Goal: Task Accomplishment & Management: Manage account settings

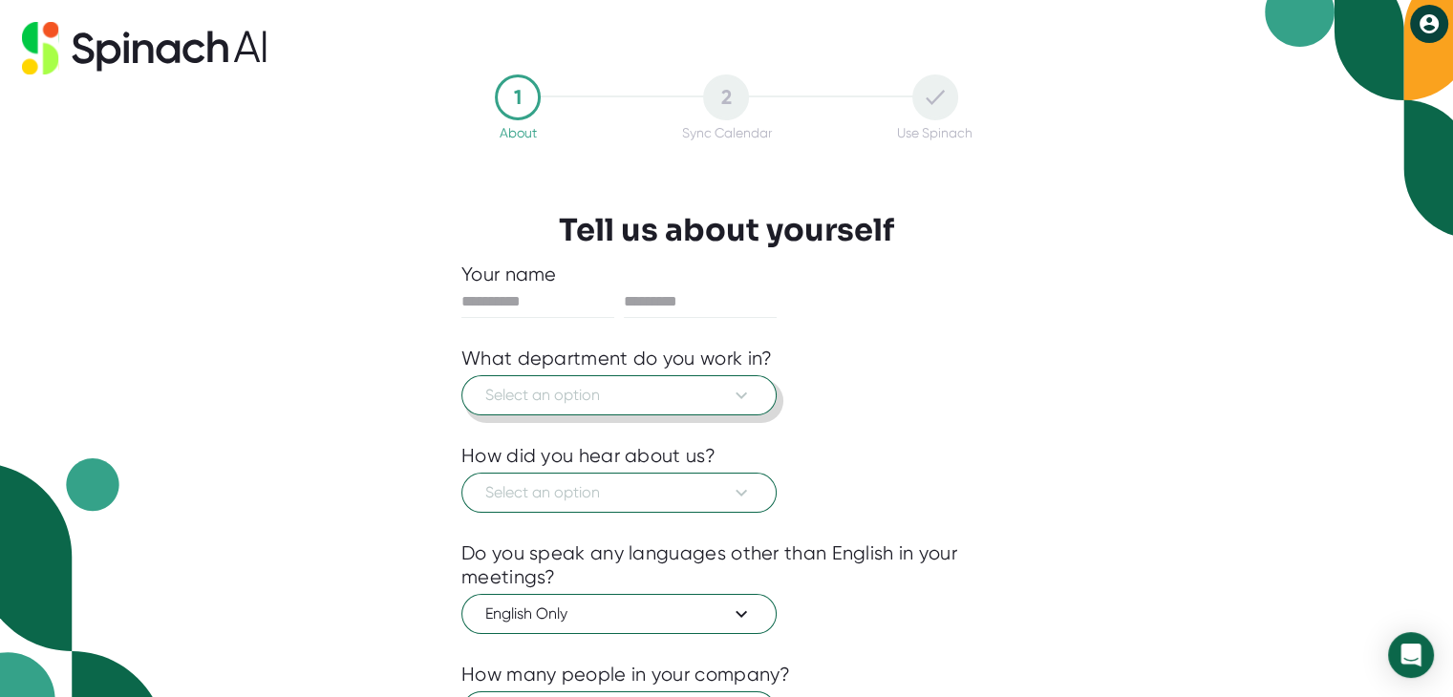
click at [702, 395] on span "Select an option" at bounding box center [618, 395] width 267 height 23
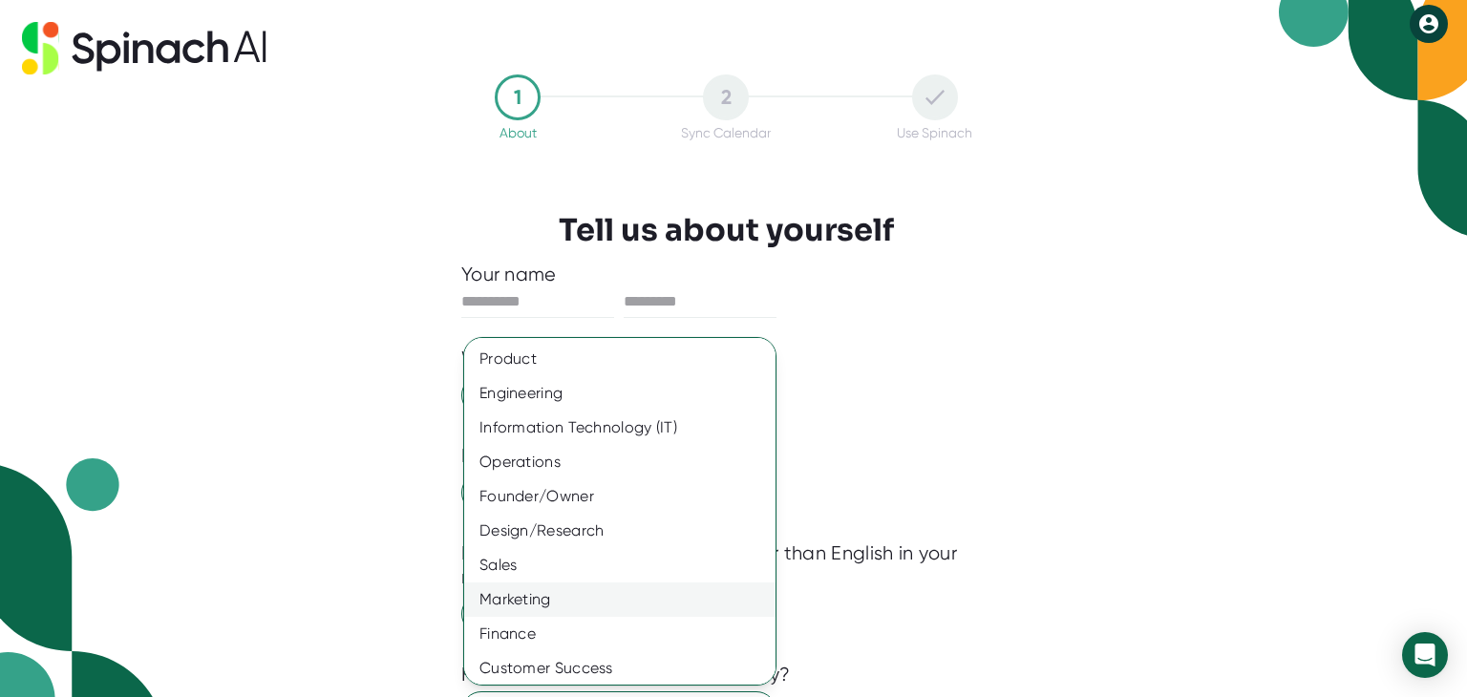
click at [597, 598] on div "Marketing" at bounding box center [627, 600] width 326 height 34
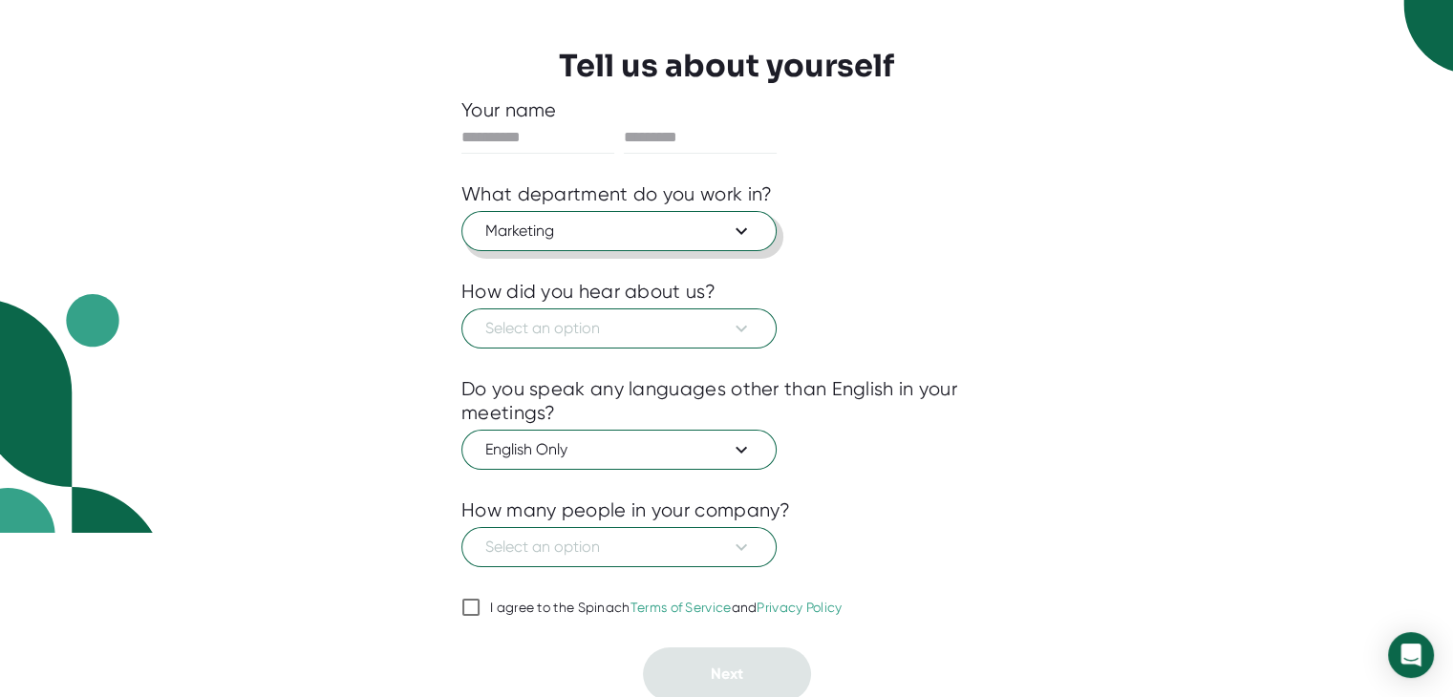
scroll to position [165, 0]
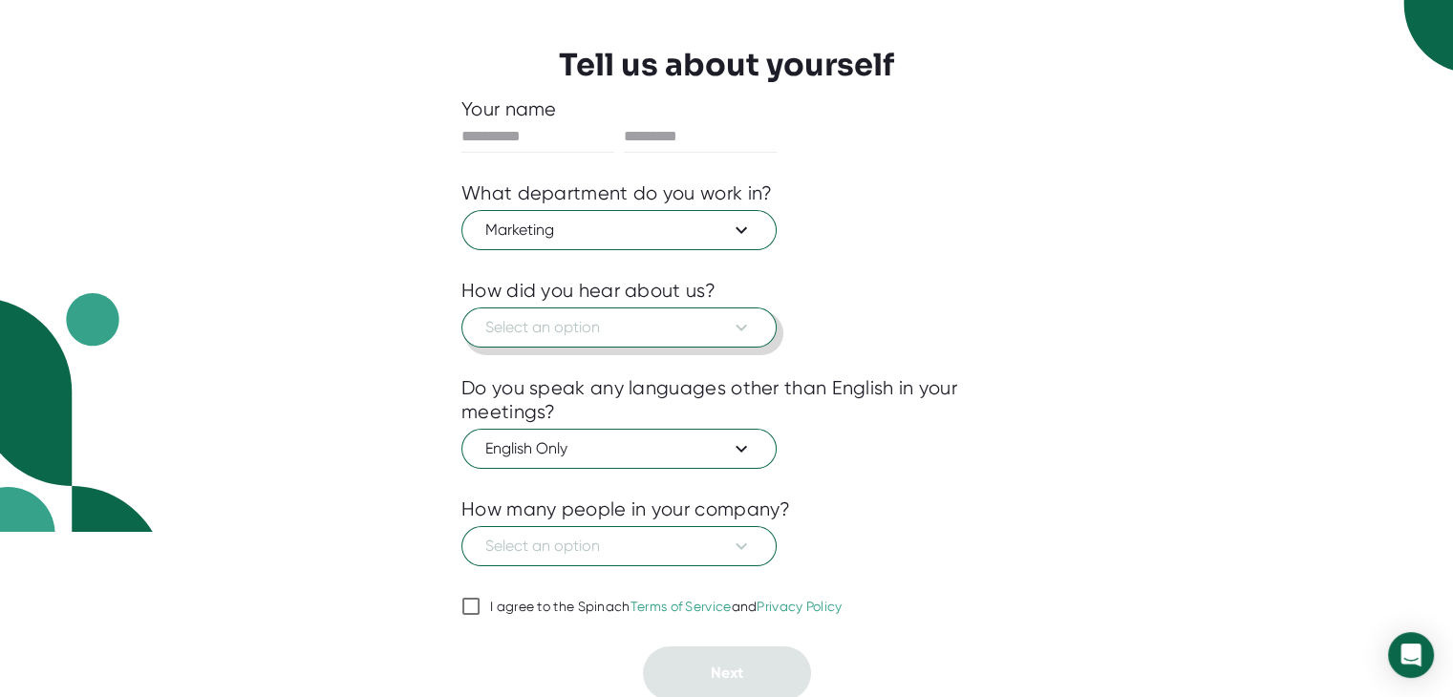
click at [743, 316] on icon at bounding box center [741, 327] width 23 height 23
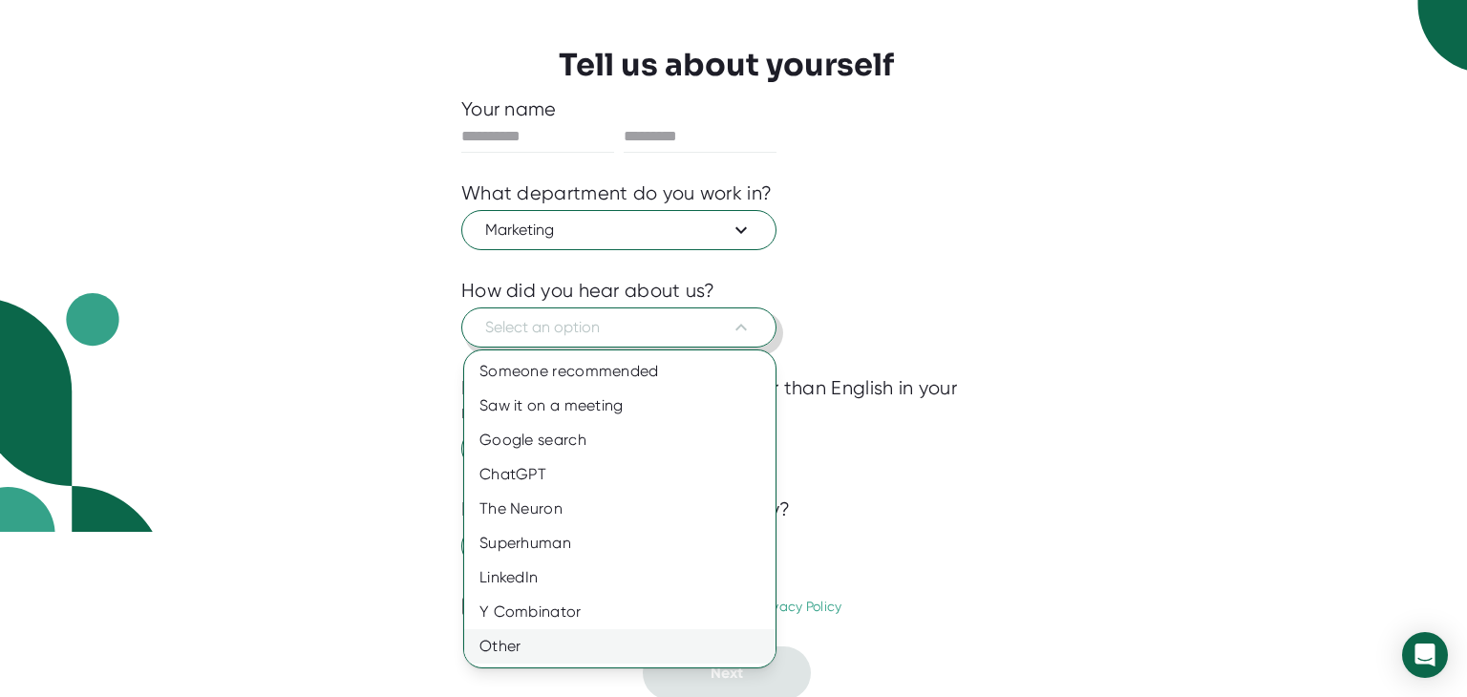
click at [545, 636] on div "Other" at bounding box center [619, 647] width 311 height 34
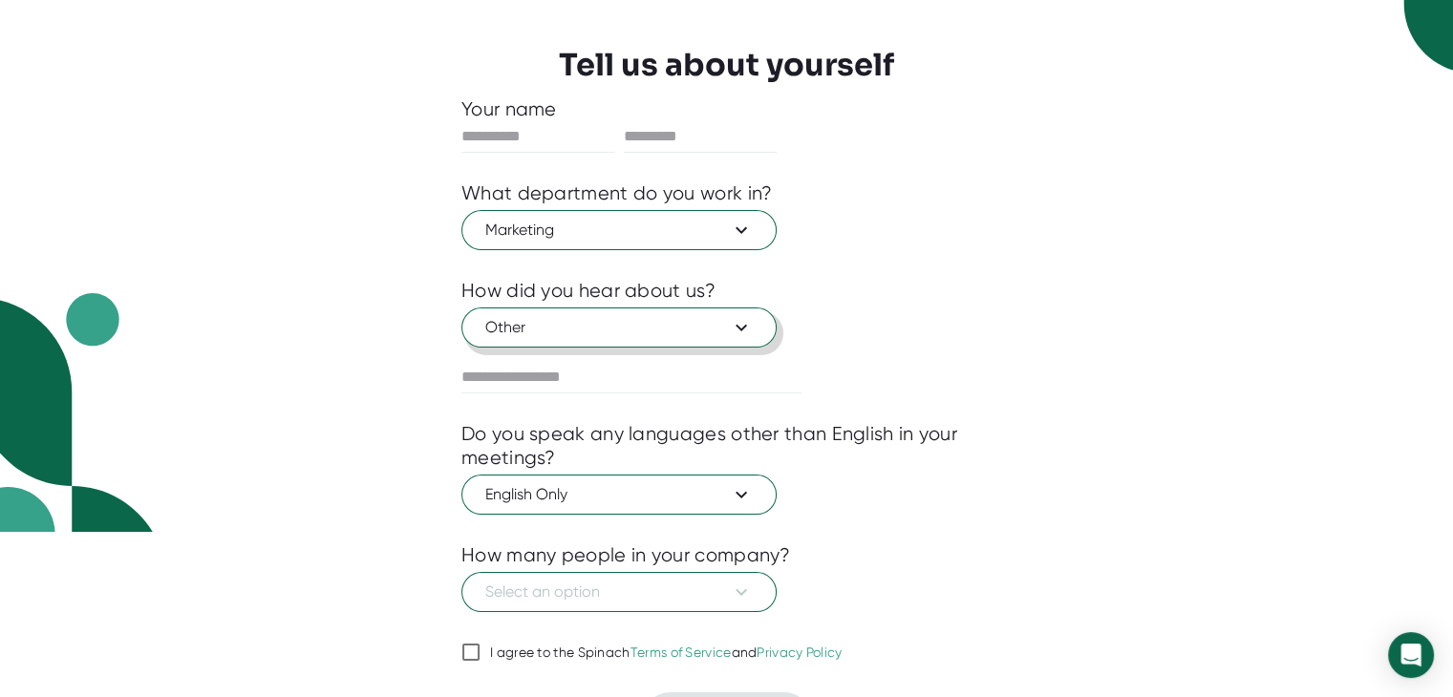
scroll to position [211, 0]
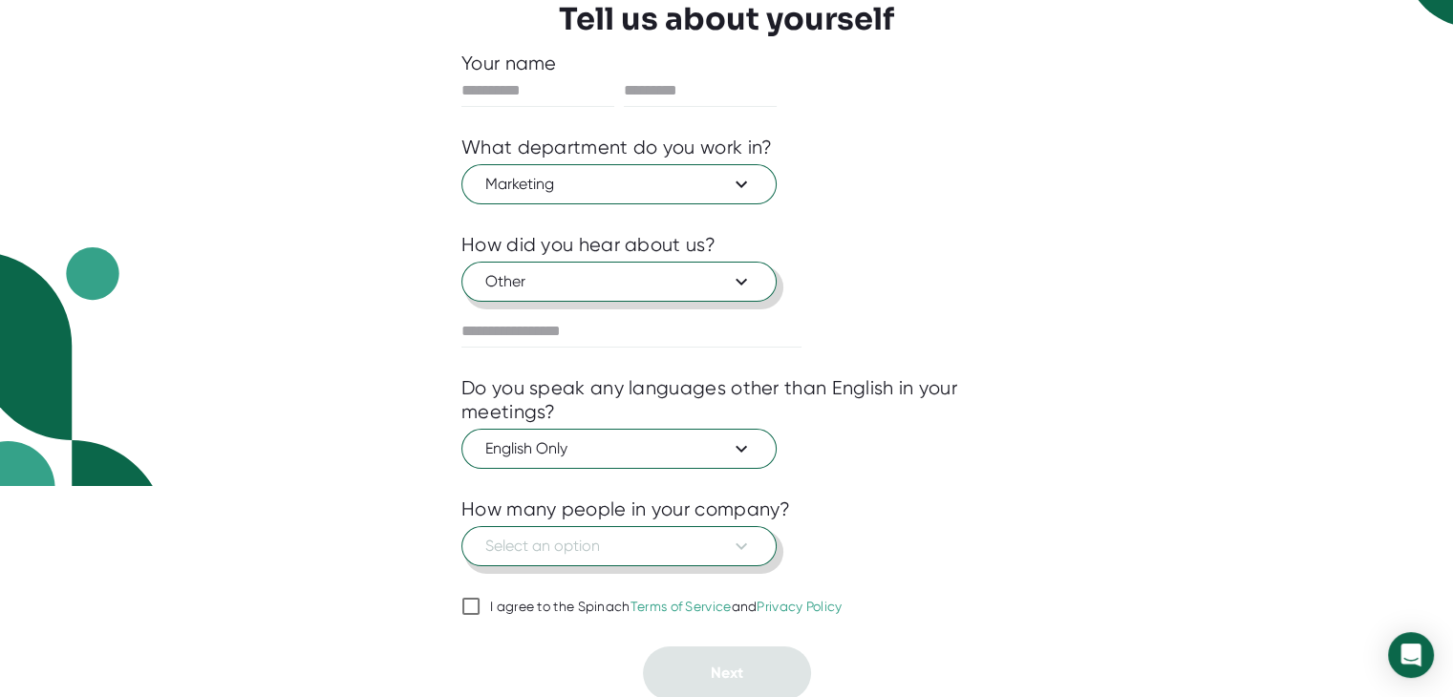
click at [700, 546] on span "Select an option" at bounding box center [618, 546] width 267 height 23
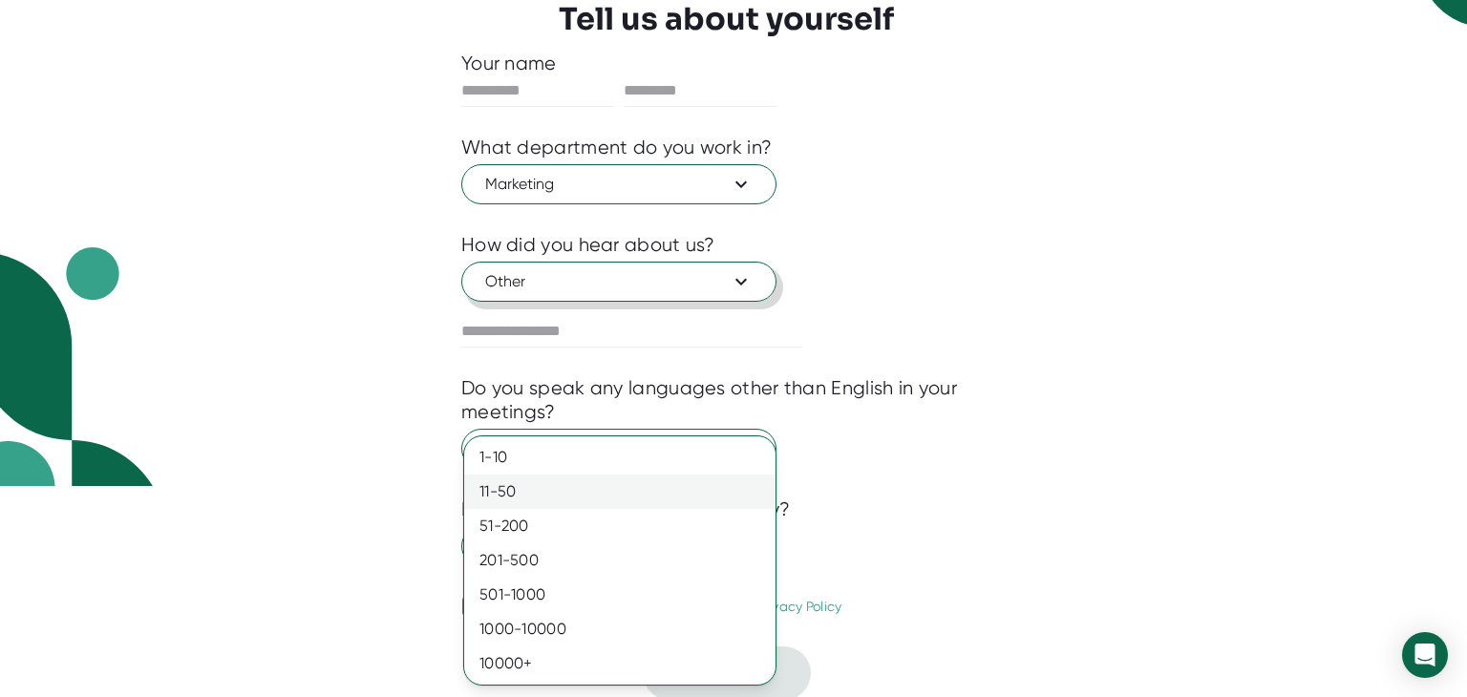
click at [677, 487] on div "11-50" at bounding box center [619, 492] width 311 height 34
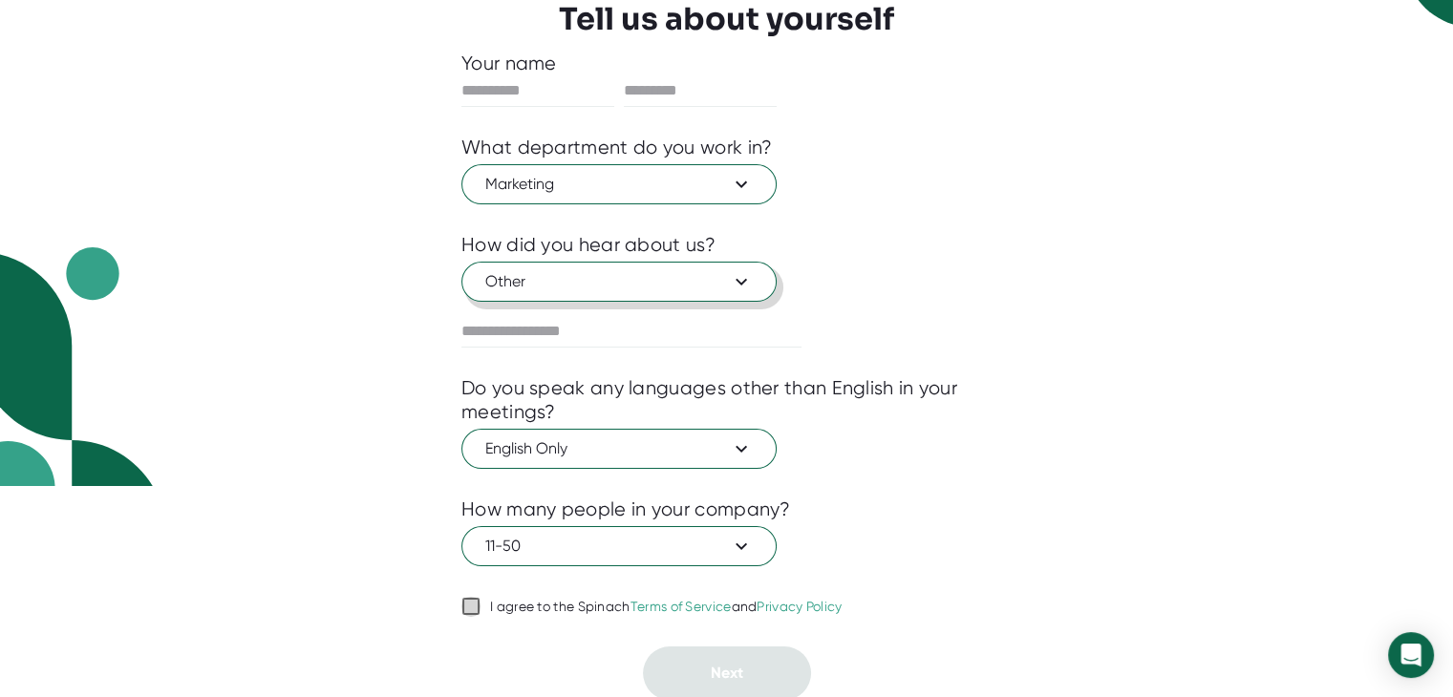
click at [473, 600] on input "I agree to the Spinach Terms of Service and Privacy Policy" at bounding box center [470, 606] width 19 height 23
checkbox input "true"
click at [972, 490] on div at bounding box center [726, 483] width 530 height 29
click at [947, 471] on div at bounding box center [726, 483] width 530 height 29
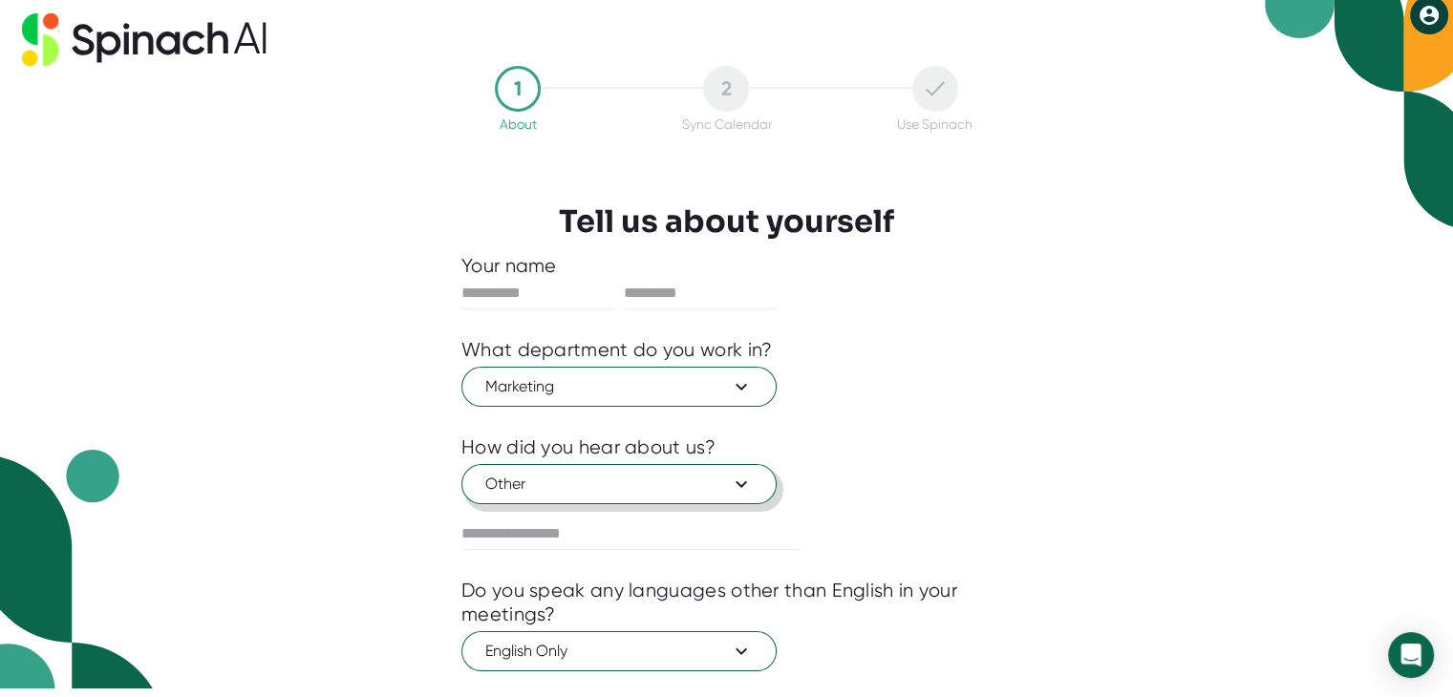
scroll to position [0, 0]
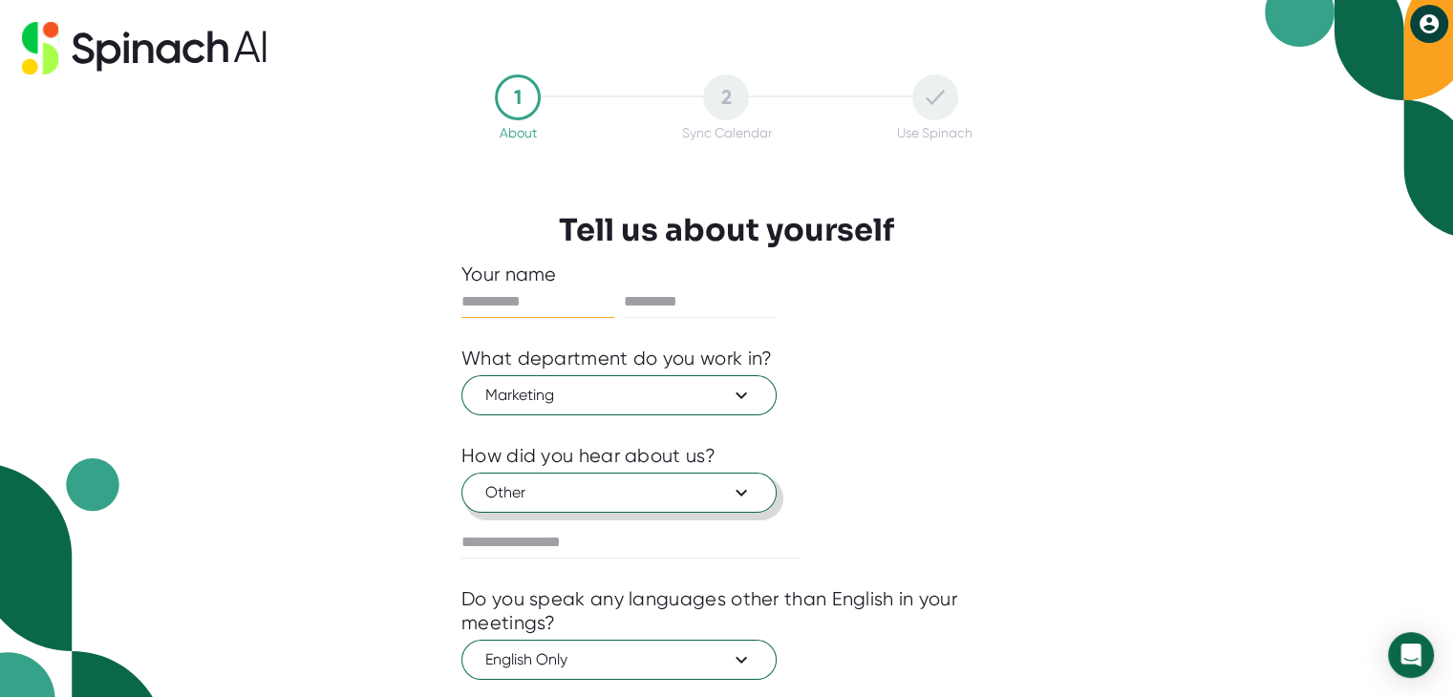
click at [540, 300] on input "text" at bounding box center [537, 302] width 153 height 31
type input "*****"
type input "*"
click at [967, 447] on div "How did you hear about us?" at bounding box center [726, 456] width 530 height 24
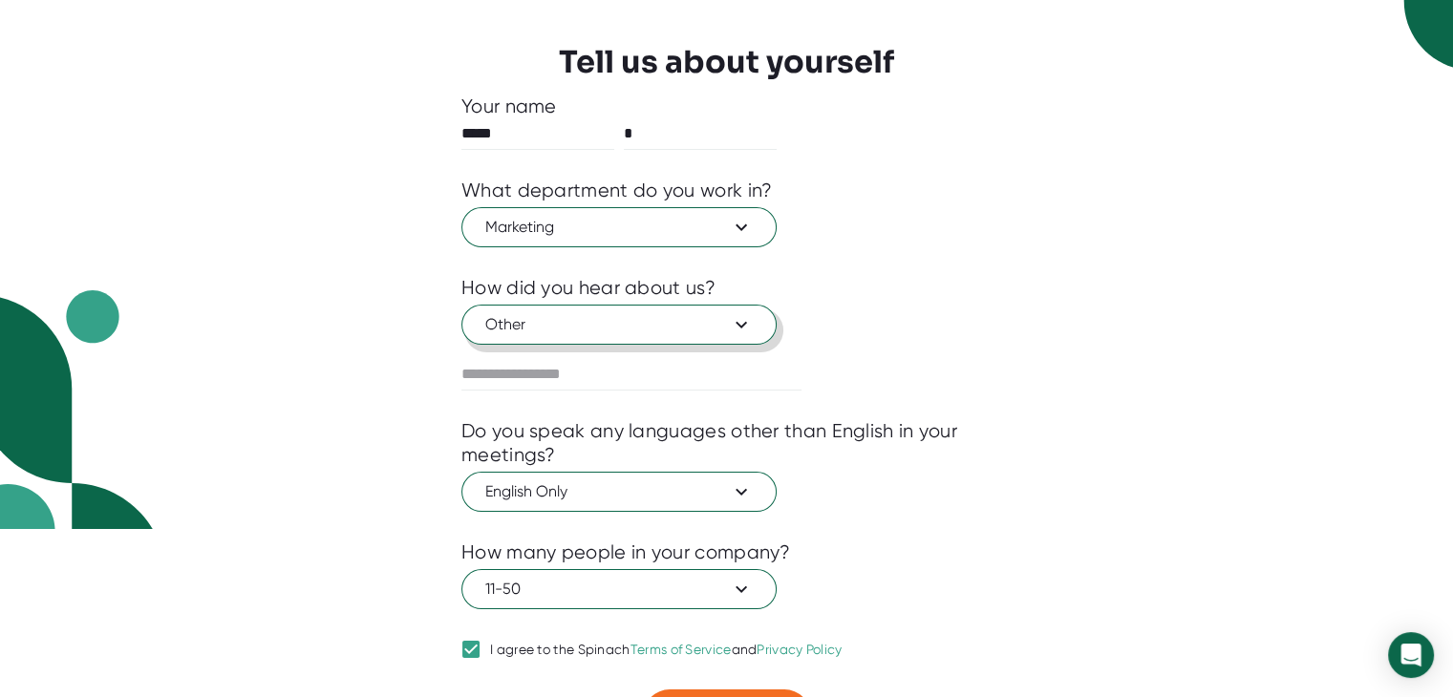
scroll to position [211, 0]
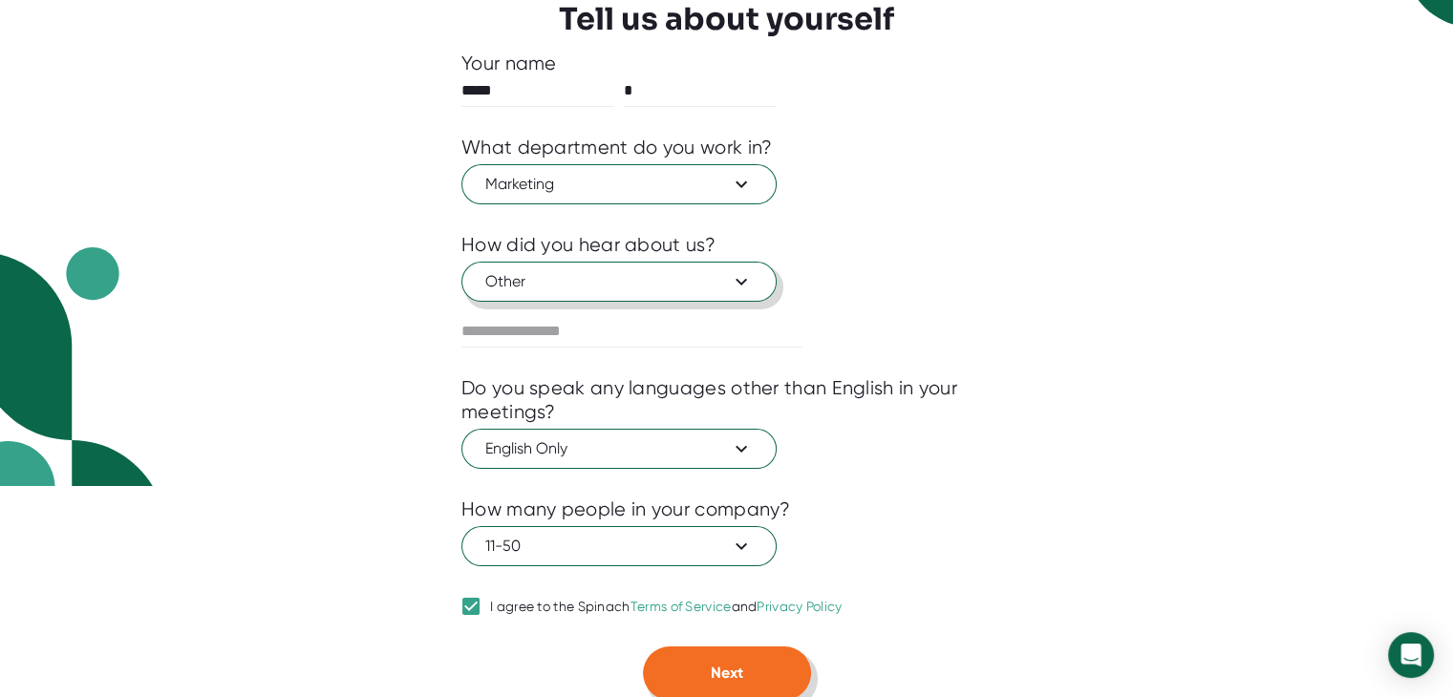
click at [737, 666] on span "Next" at bounding box center [727, 673] width 32 height 18
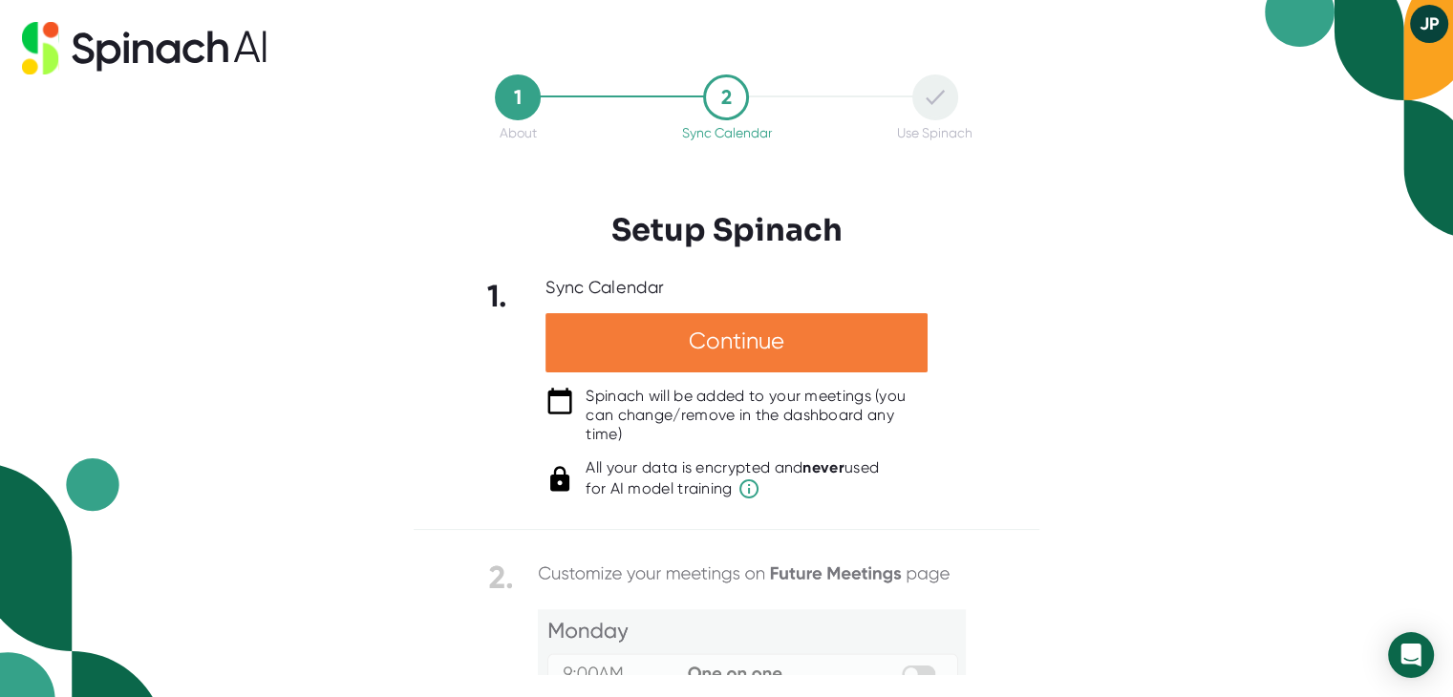
click at [703, 335] on div "Continue" at bounding box center [736, 342] width 382 height 59
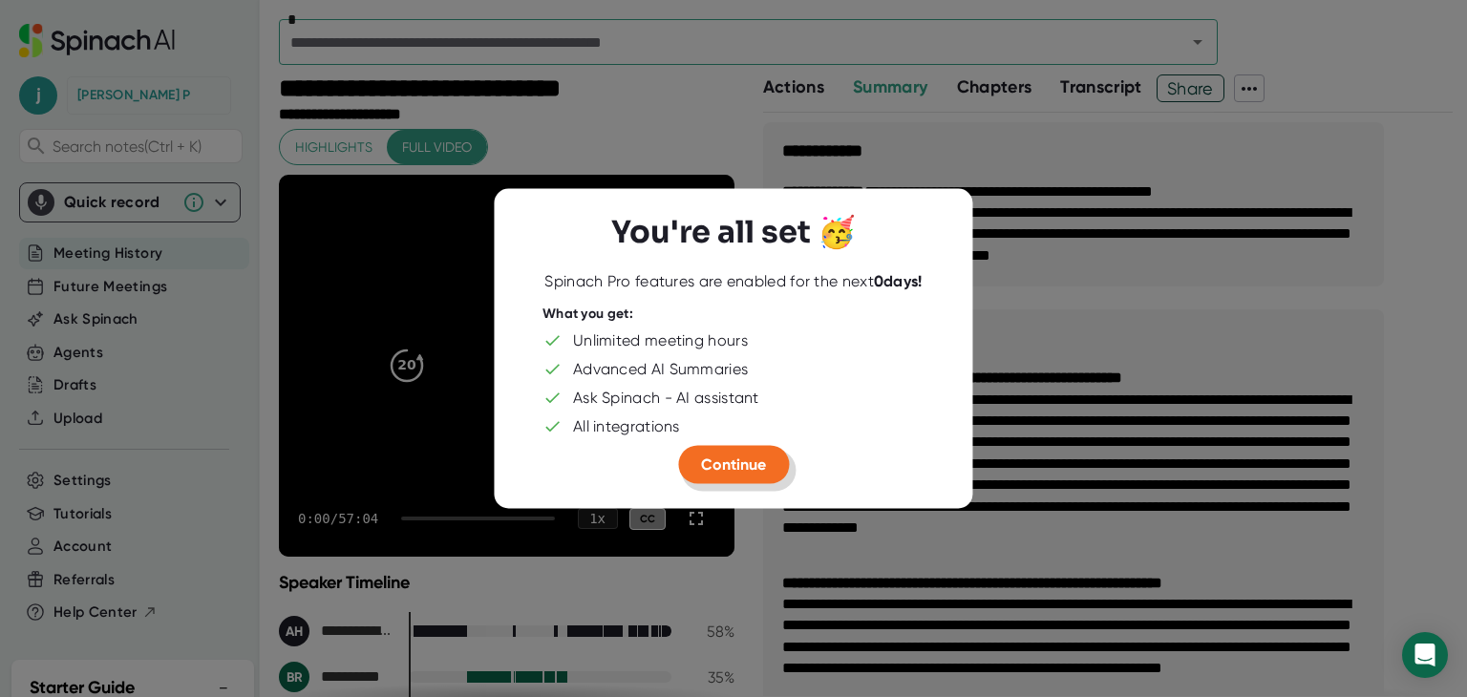
click at [746, 446] on button "Continue" at bounding box center [733, 465] width 111 height 38
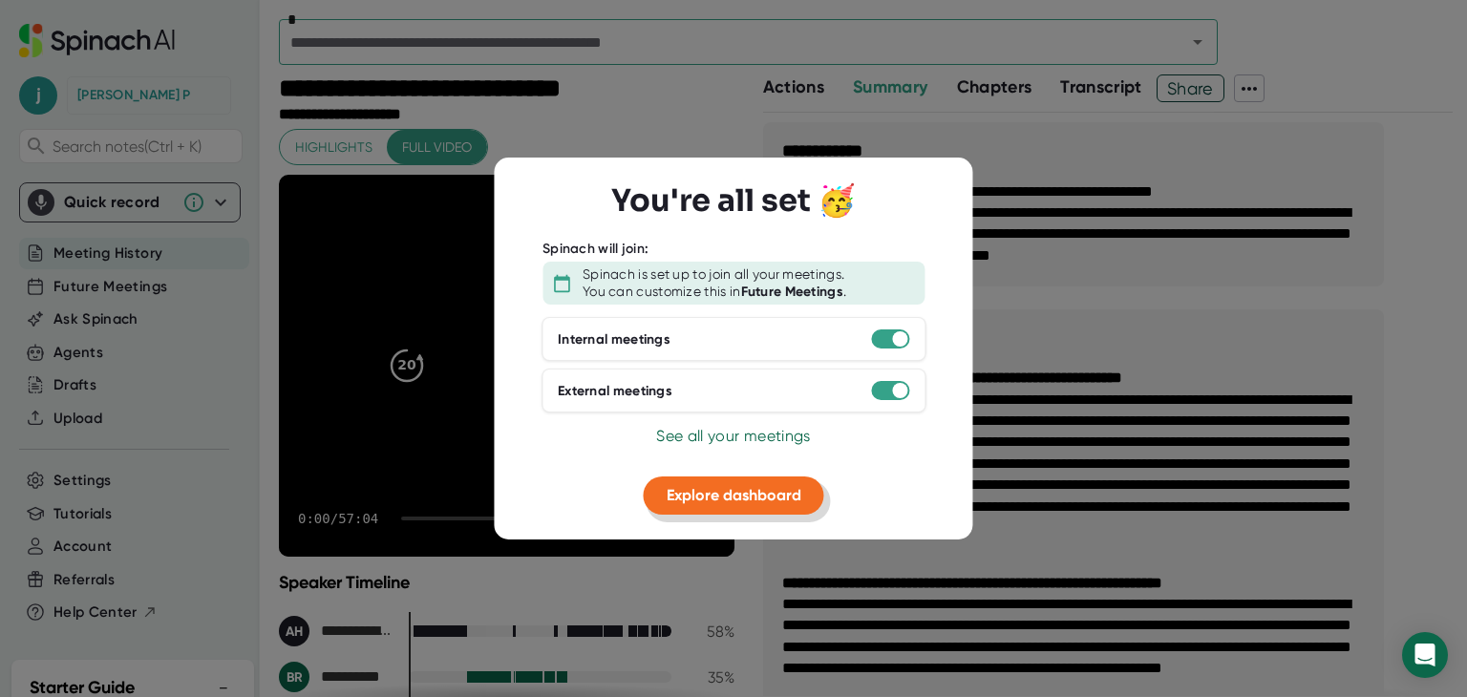
click at [722, 499] on span "Explore dashboard" at bounding box center [734, 495] width 135 height 18
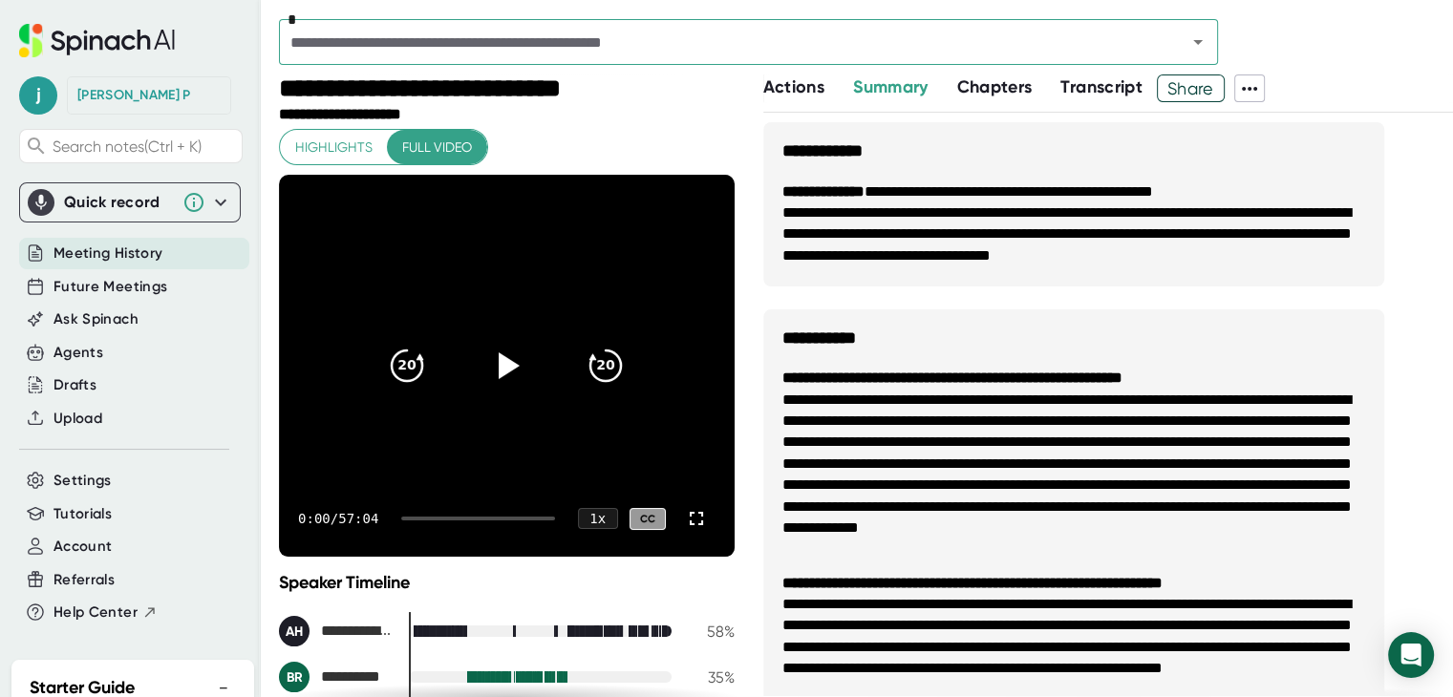
click at [103, 254] on span "Meeting History" at bounding box center [107, 254] width 109 height 22
click at [111, 253] on span "Meeting History" at bounding box center [107, 254] width 109 height 22
click at [1261, 89] on icon at bounding box center [1249, 88] width 23 height 23
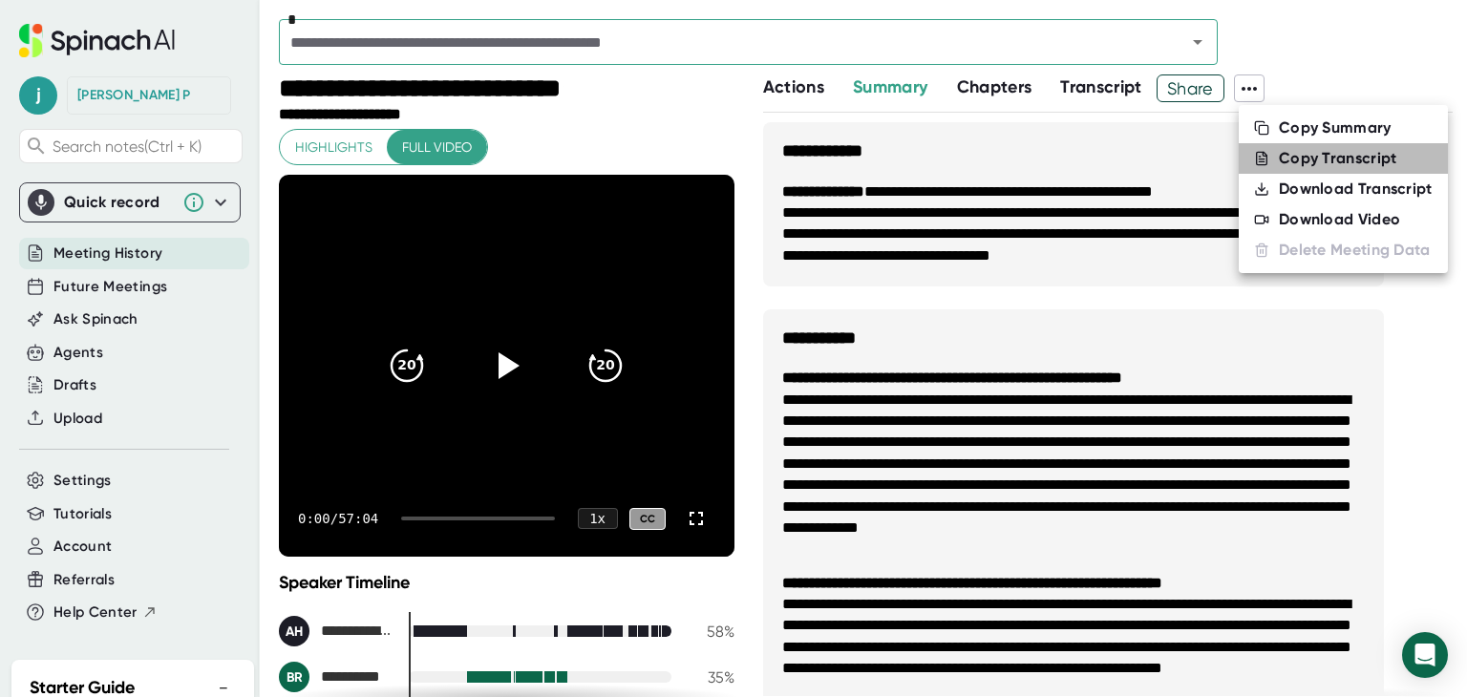
click at [1370, 160] on div "Copy Transcript" at bounding box center [1338, 158] width 118 height 19
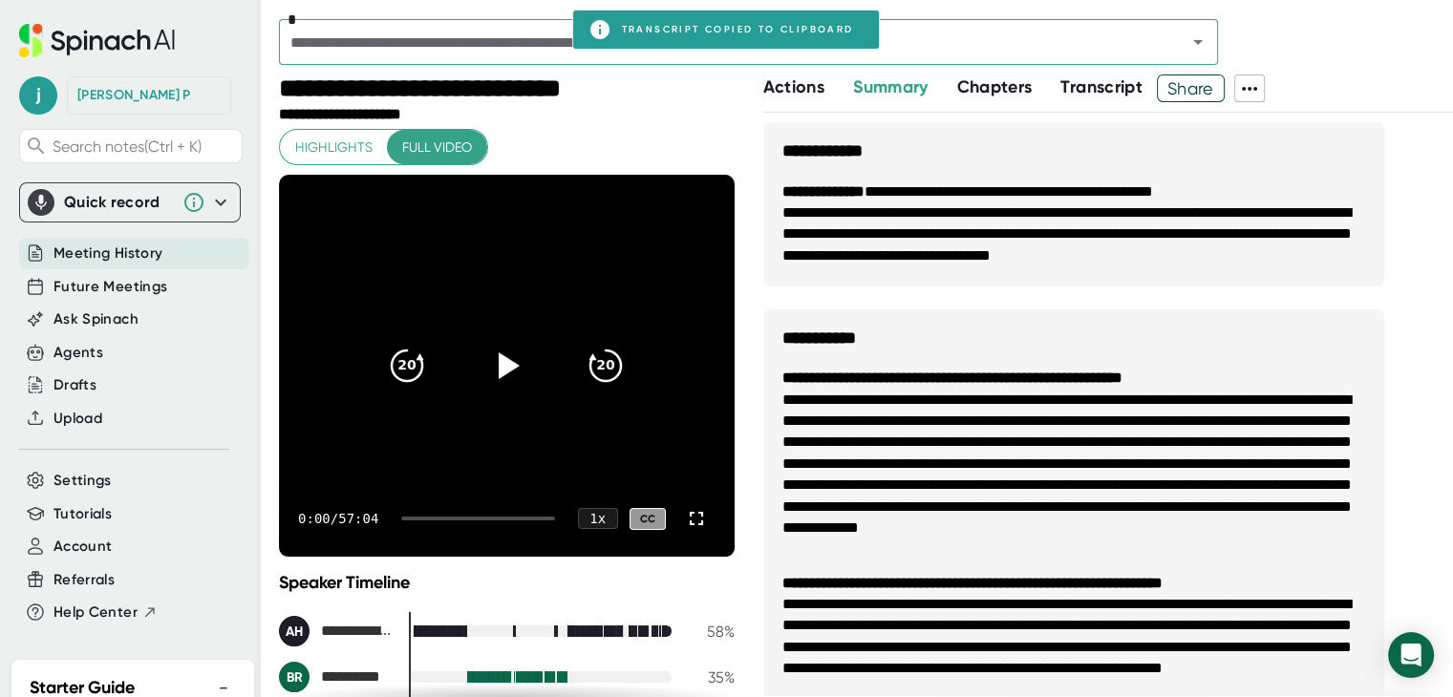
click at [1254, 85] on icon at bounding box center [1249, 88] width 23 height 23
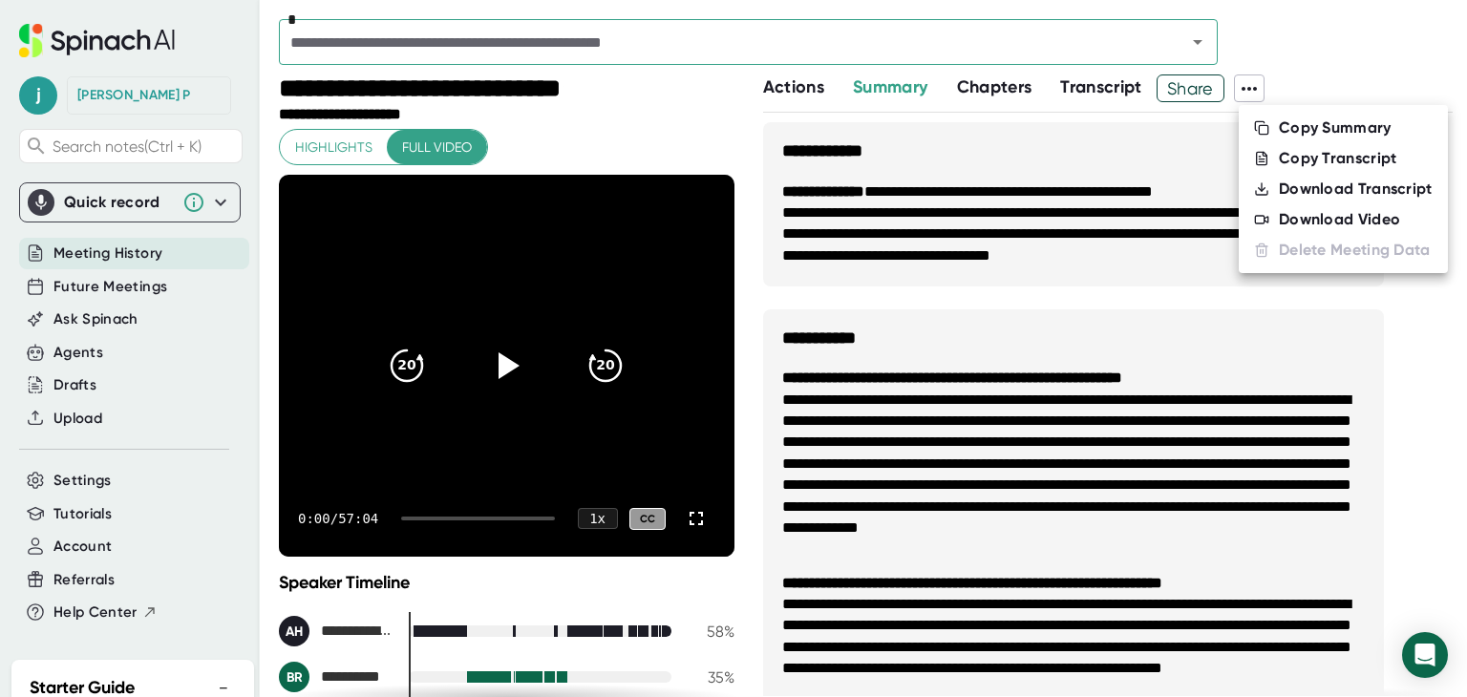
click at [1350, 188] on div "Download Transcript" at bounding box center [1356, 189] width 154 height 19
